Goal: Communication & Community: Participate in discussion

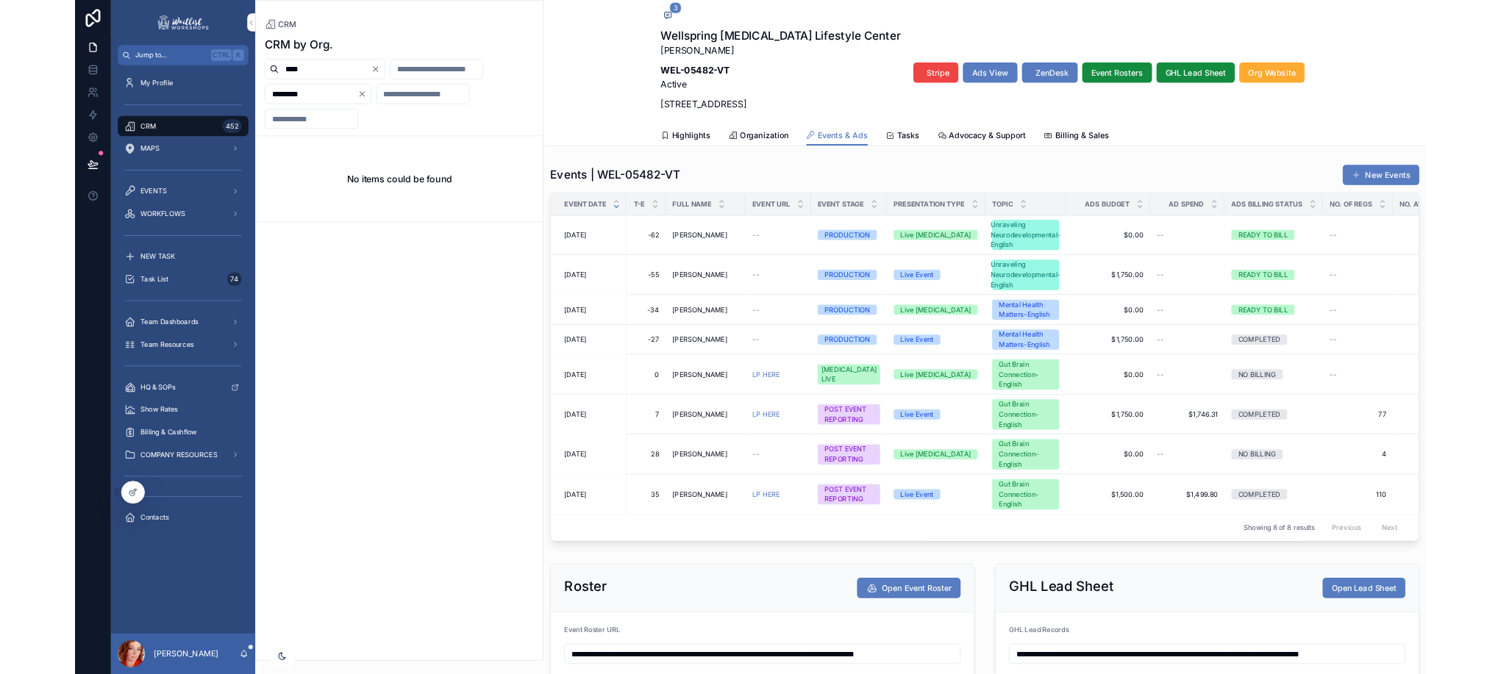
scroll to position [0, 177]
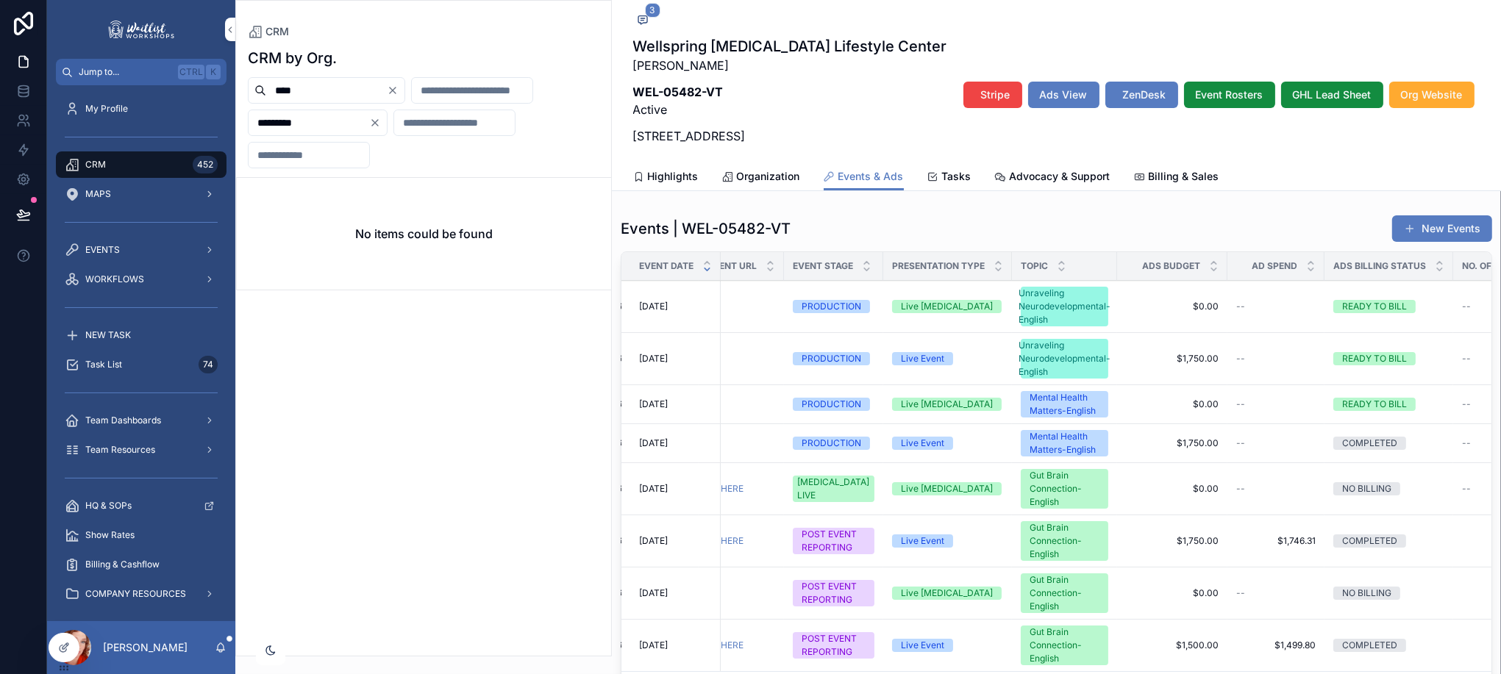
click at [668, 410] on span "[DATE]" at bounding box center [653, 405] width 29 height 12
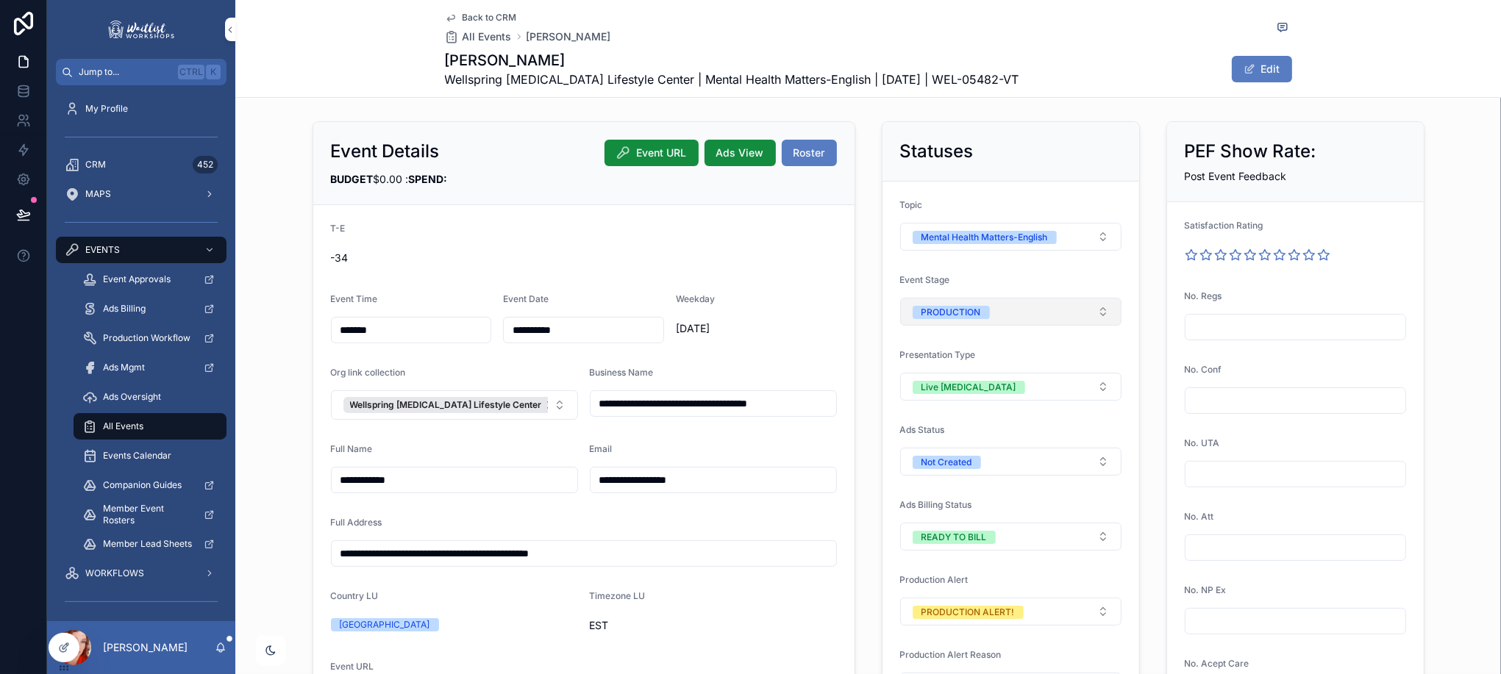
click at [967, 321] on button "PRODUCTION" at bounding box center [1010, 312] width 221 height 28
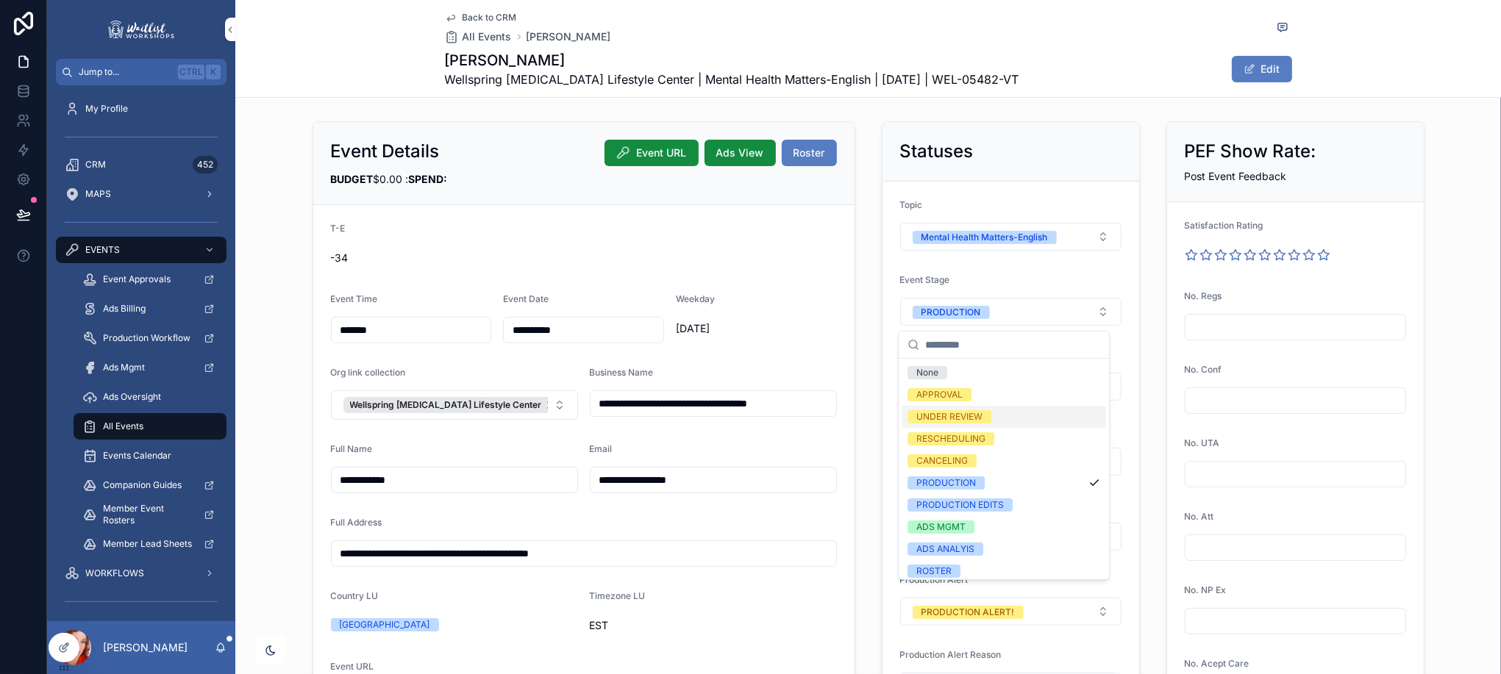
click at [1030, 416] on div "UNDER REVIEW" at bounding box center [1004, 417] width 204 height 22
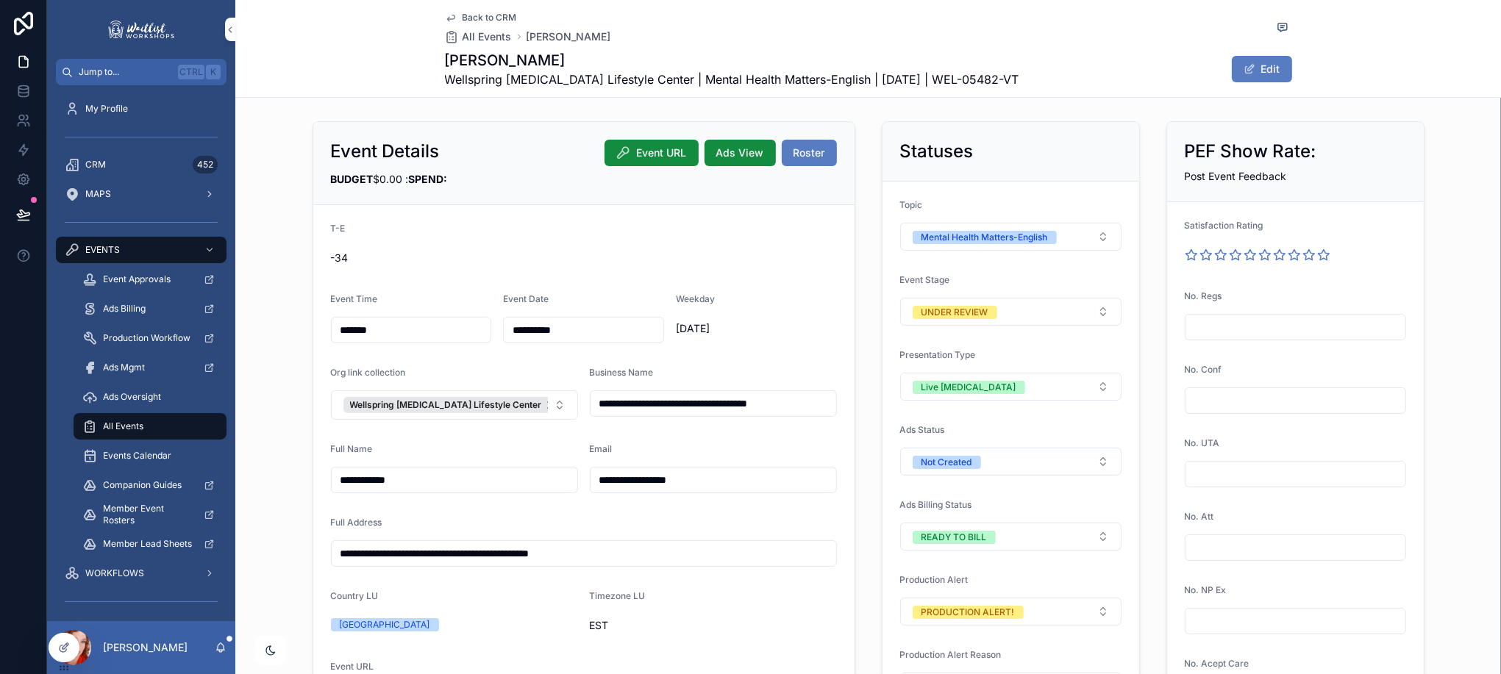
click at [489, 13] on span "Back to CRM" at bounding box center [490, 18] width 54 height 12
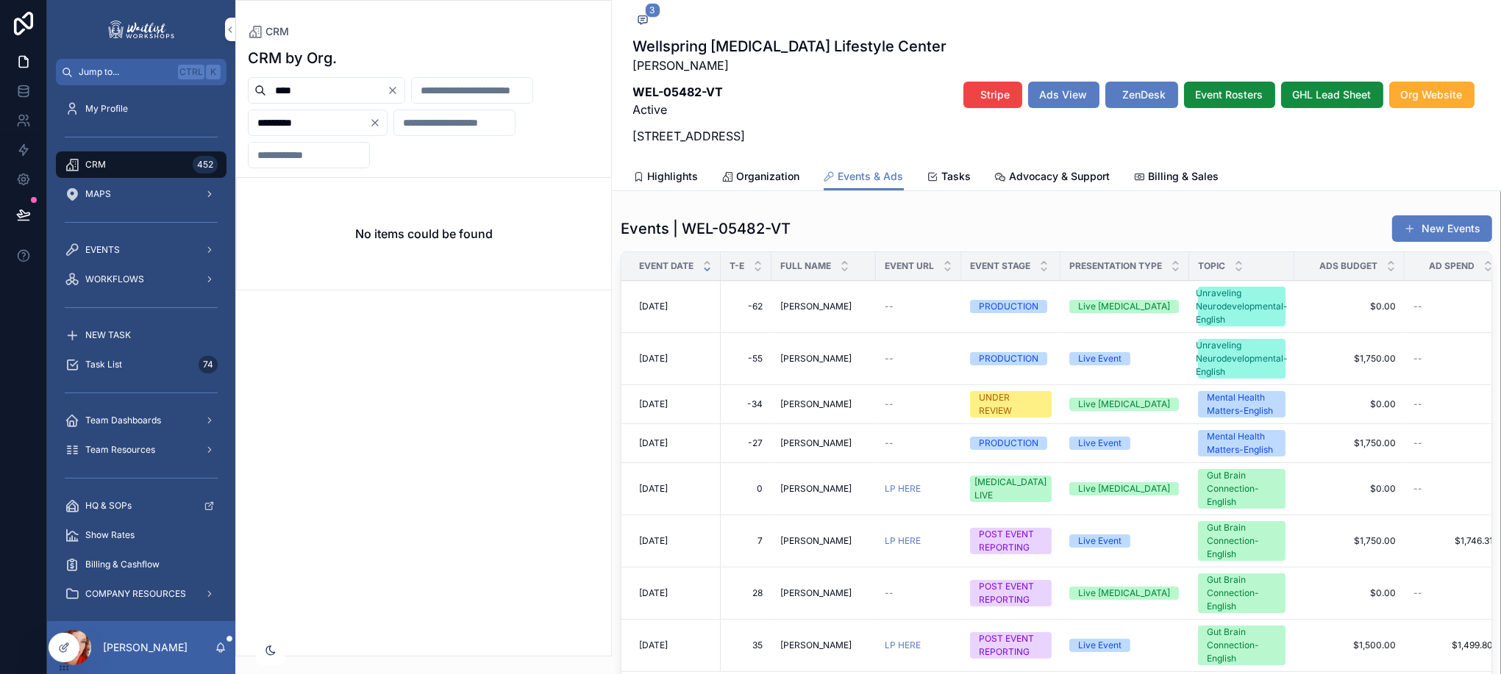
click at [667, 313] on span "[DATE]" at bounding box center [653, 307] width 29 height 12
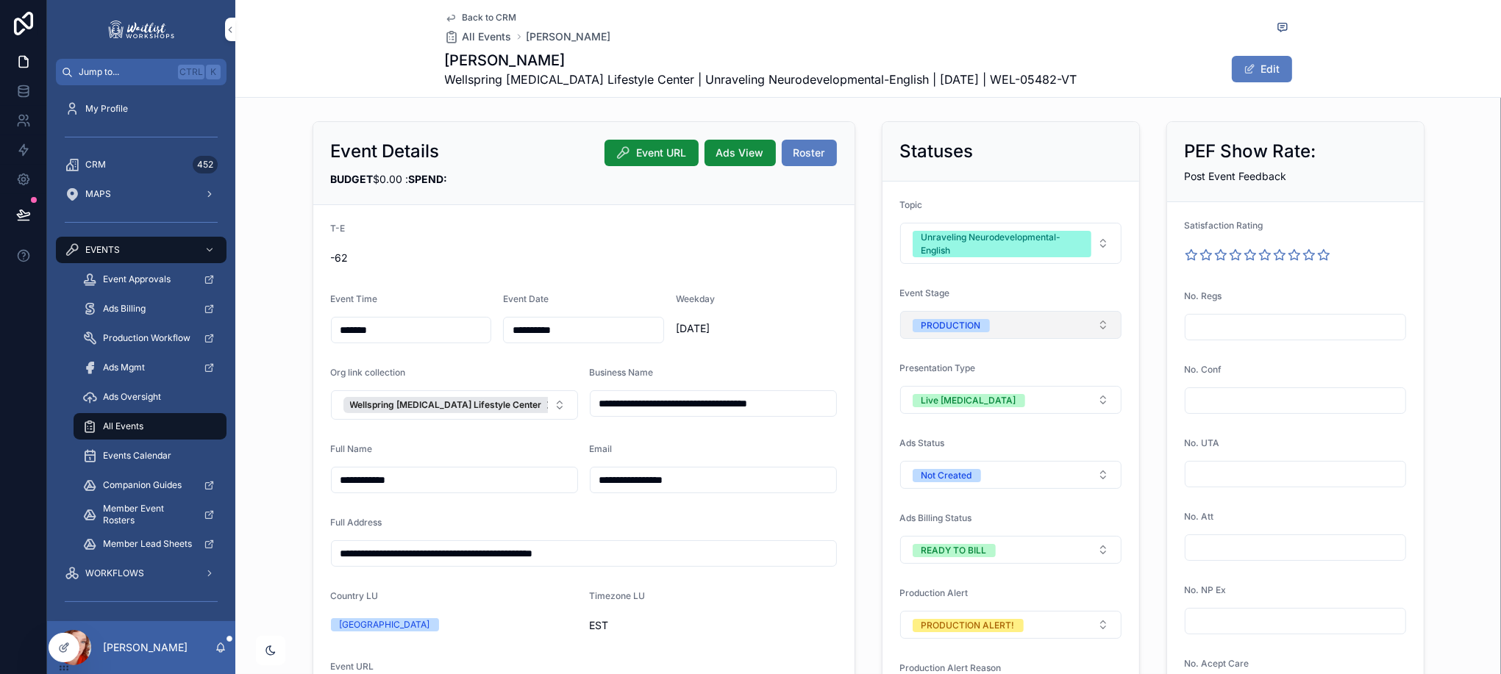
click at [923, 321] on div "PRODUCTION" at bounding box center [951, 325] width 60 height 13
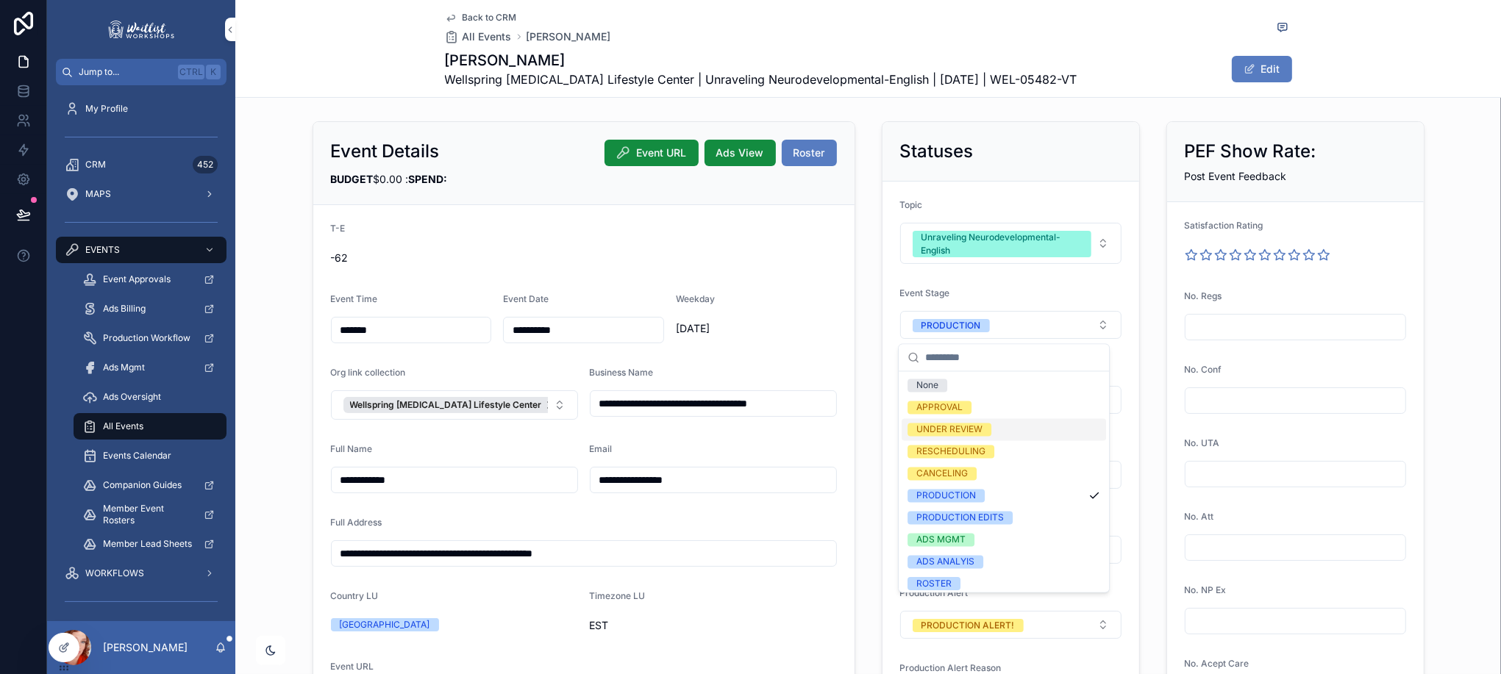
click at [957, 428] on div "UNDER REVIEW" at bounding box center [949, 430] width 66 height 13
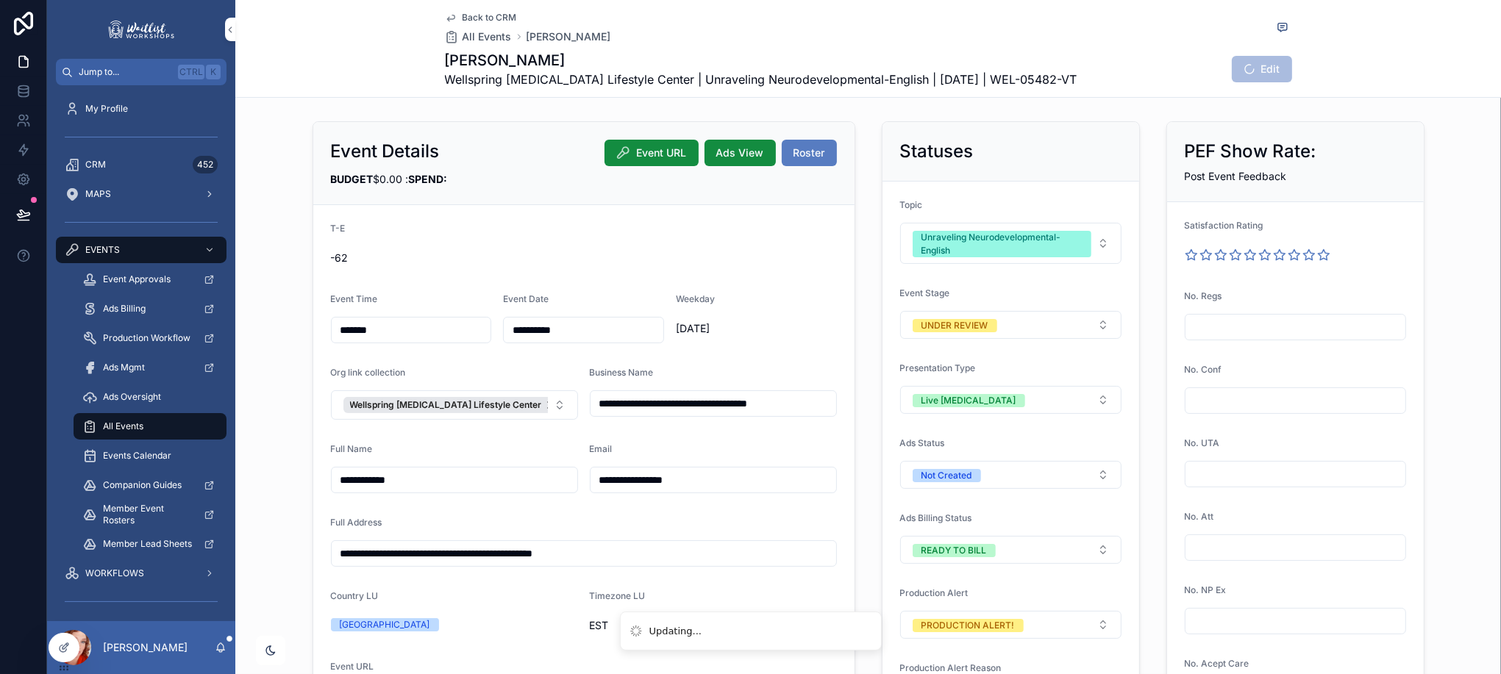
click at [1432, 251] on div "**********" at bounding box center [868, 489] width 1266 height 749
click at [502, 12] on span "Back to CRM" at bounding box center [490, 18] width 54 height 12
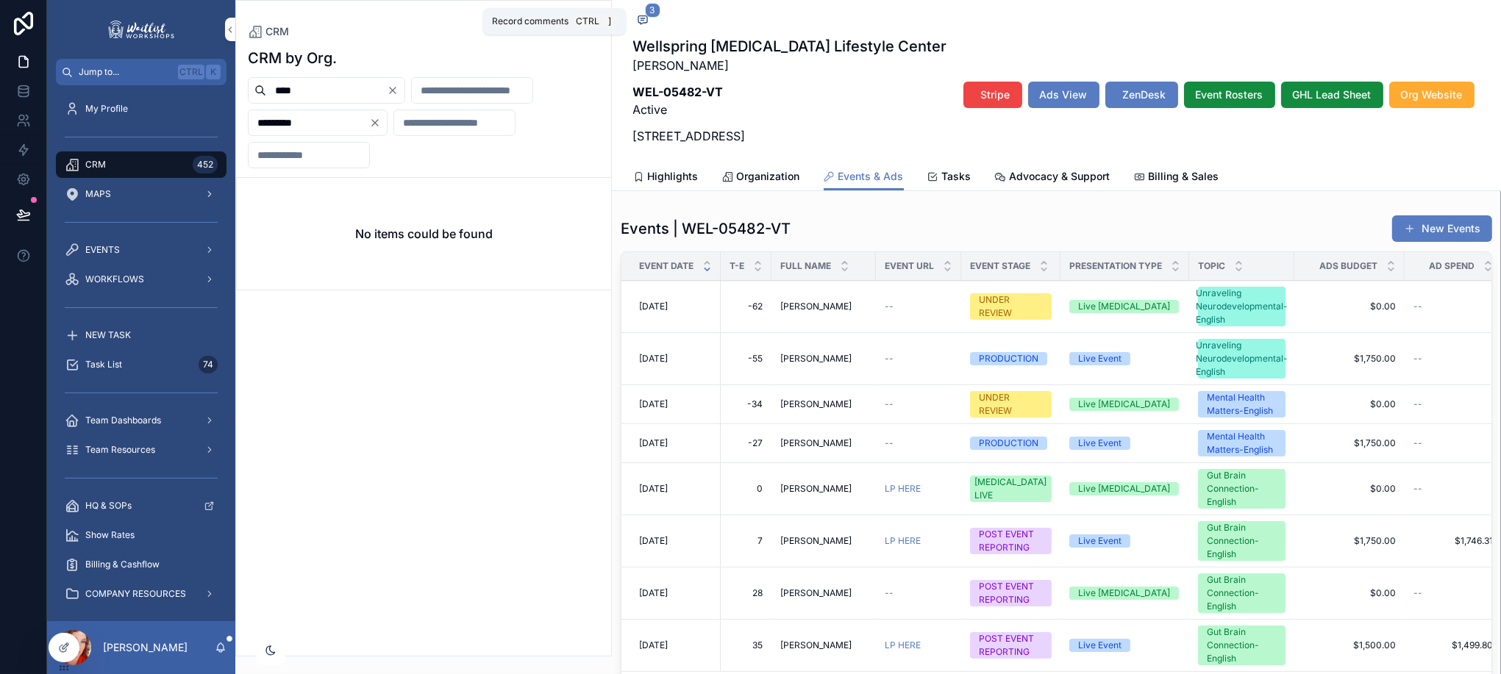
click at [638, 18] on icon "scrollable content" at bounding box center [643, 20] width 12 height 12
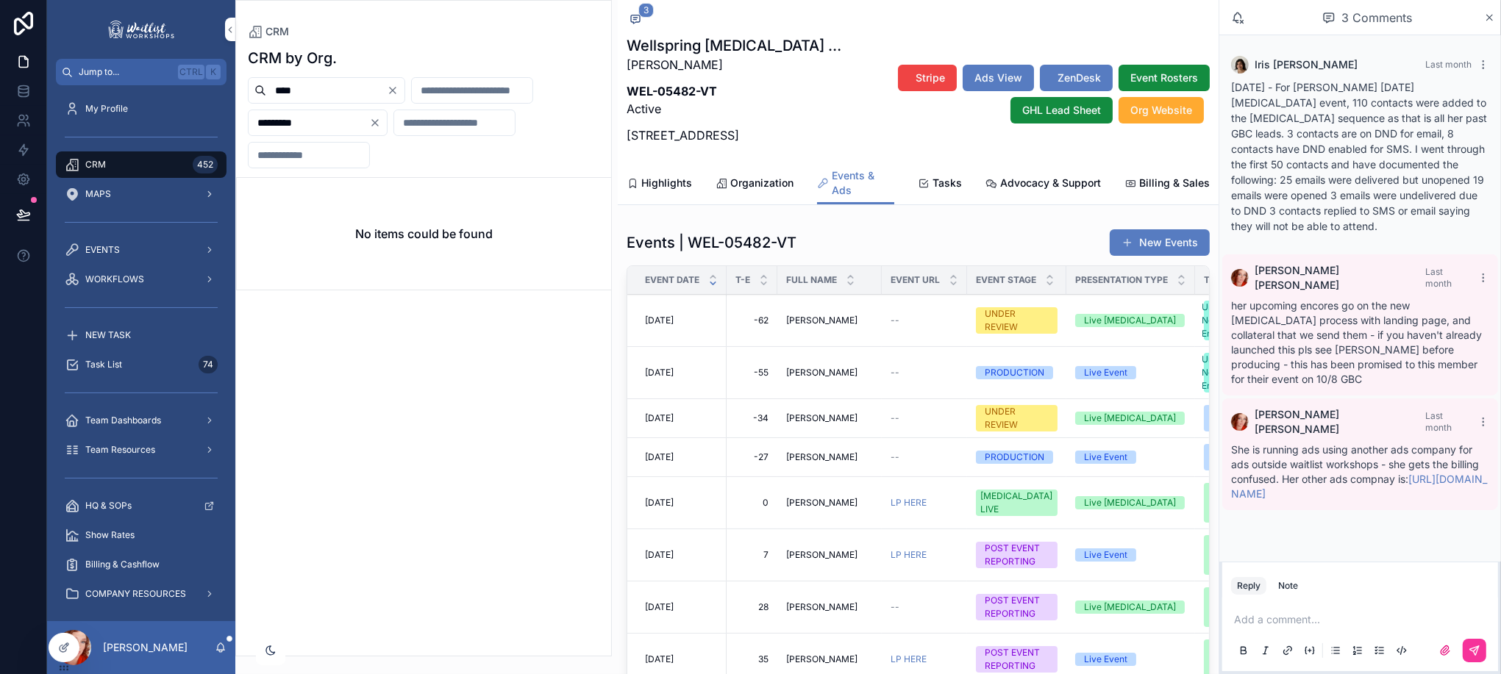
click at [1320, 622] on p "scrollable content" at bounding box center [1363, 620] width 258 height 15
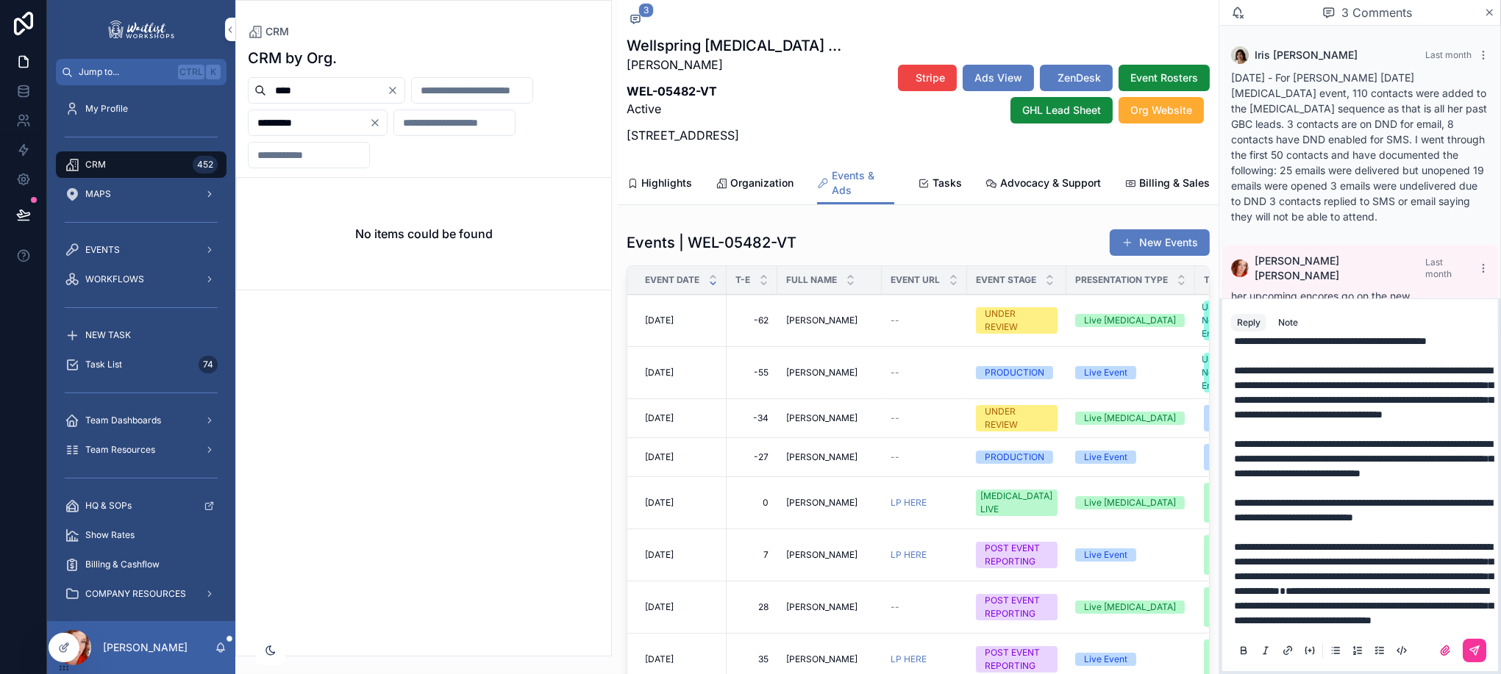
scroll to position [206, 0]
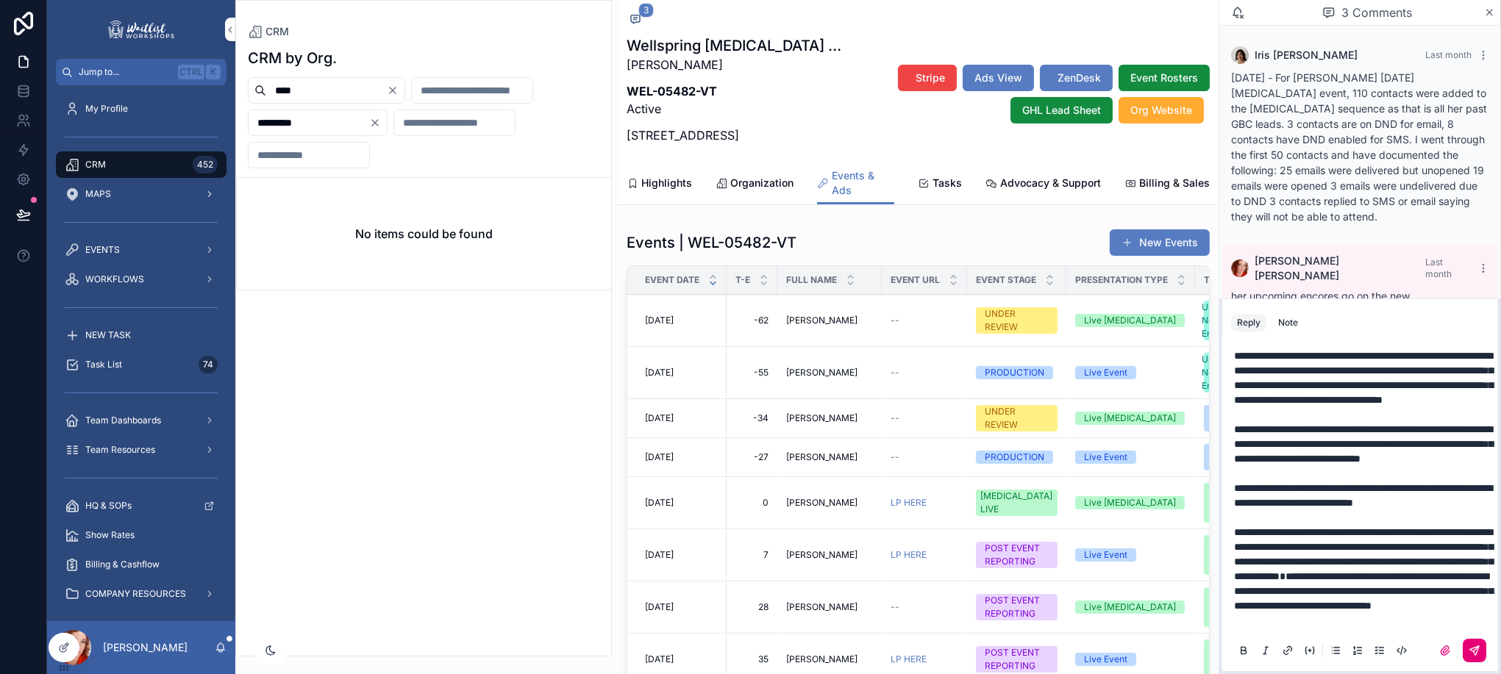
click at [1469, 654] on icon "scrollable content" at bounding box center [1475, 651] width 12 height 12
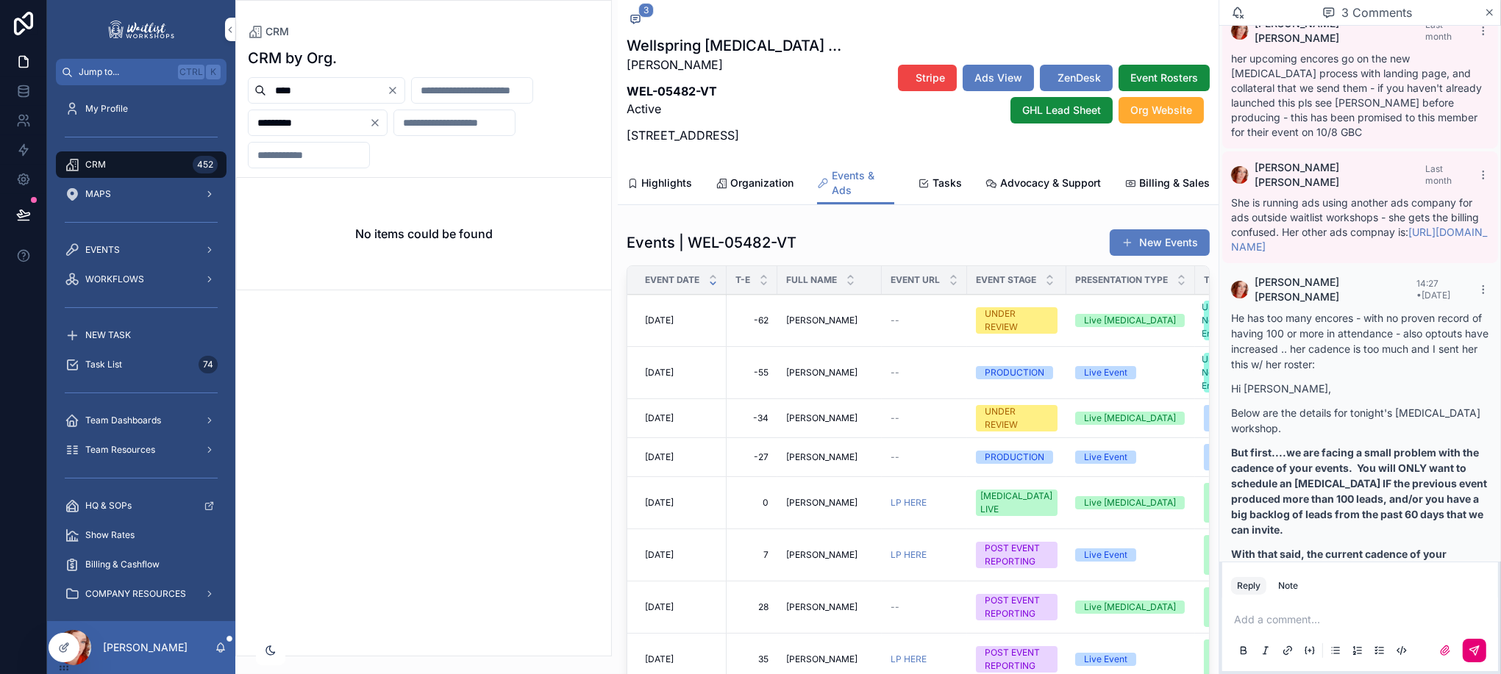
scroll to position [237, 0]
click at [1482, 293] on icon "scrollable content" at bounding box center [1482, 293] width 1 height 1
click at [1324, 311] on p "He has too many encores - with no proven record of having 100 or more in attend…" at bounding box center [1360, 342] width 258 height 62
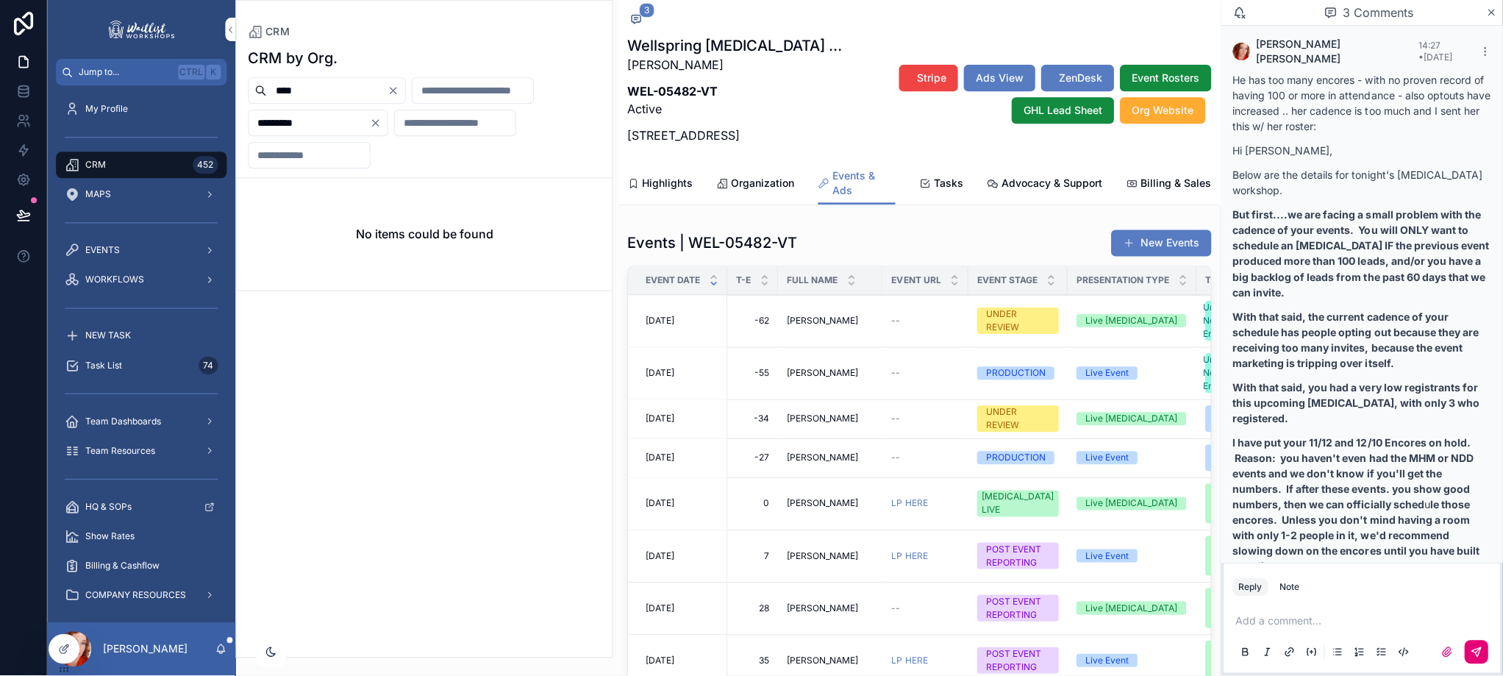
scroll to position [479, 0]
click at [1291, 619] on p "scrollable content" at bounding box center [1363, 620] width 258 height 15
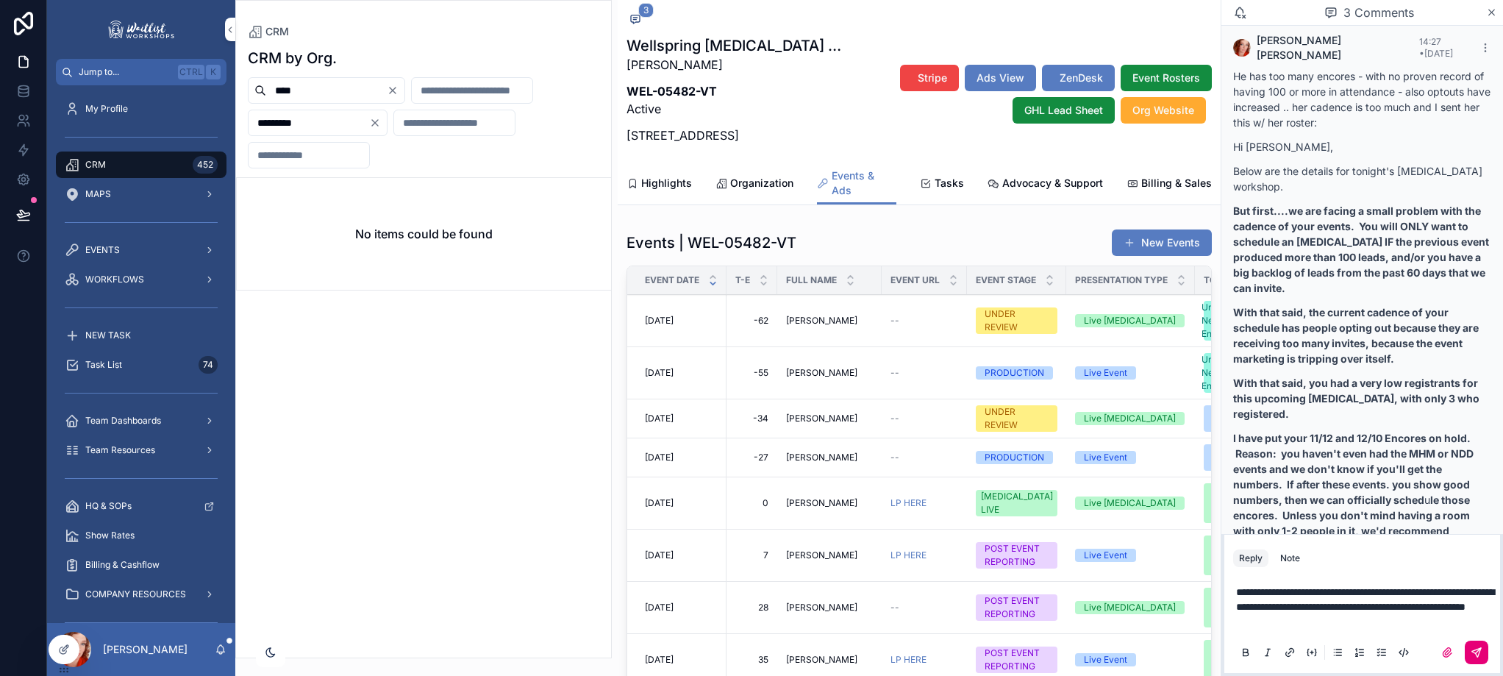
scroll to position [480, 0]
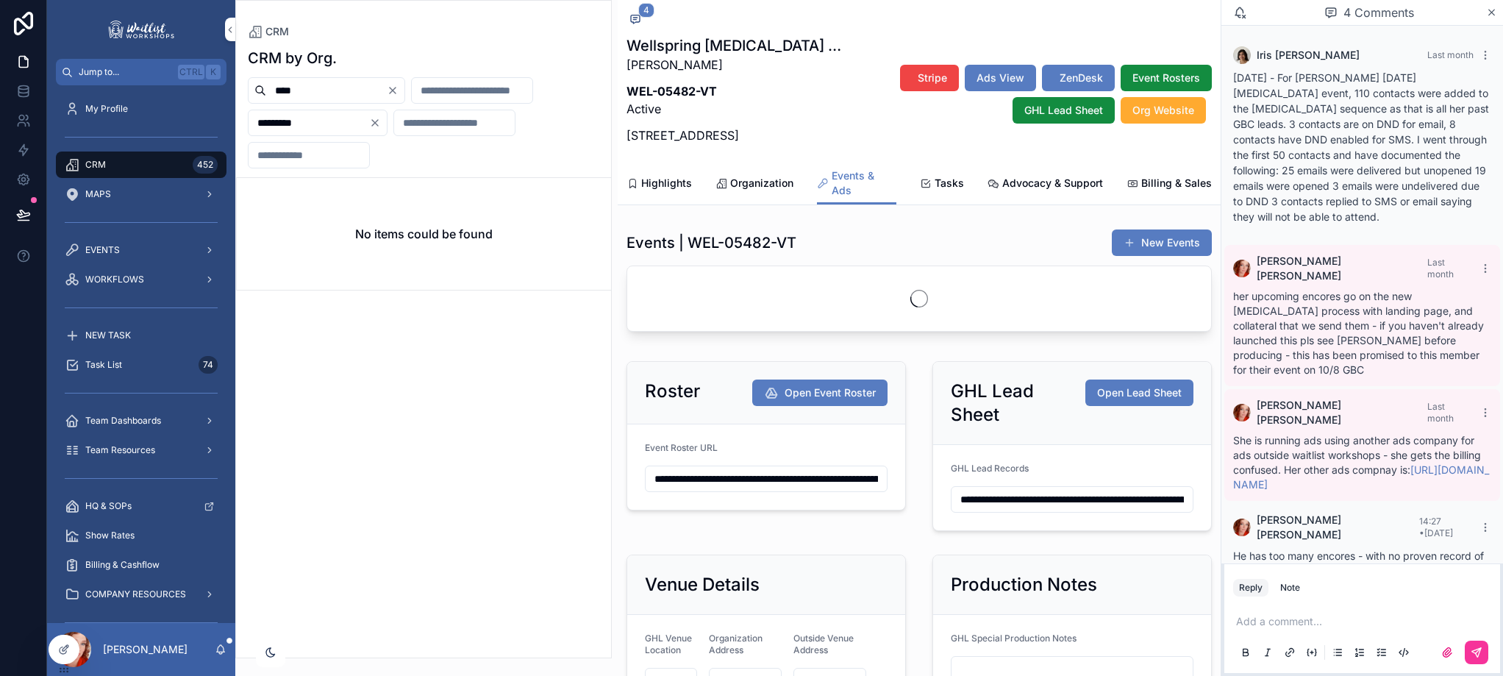
scroll to position [479, 0]
